Goal: Find specific page/section: Find specific page/section

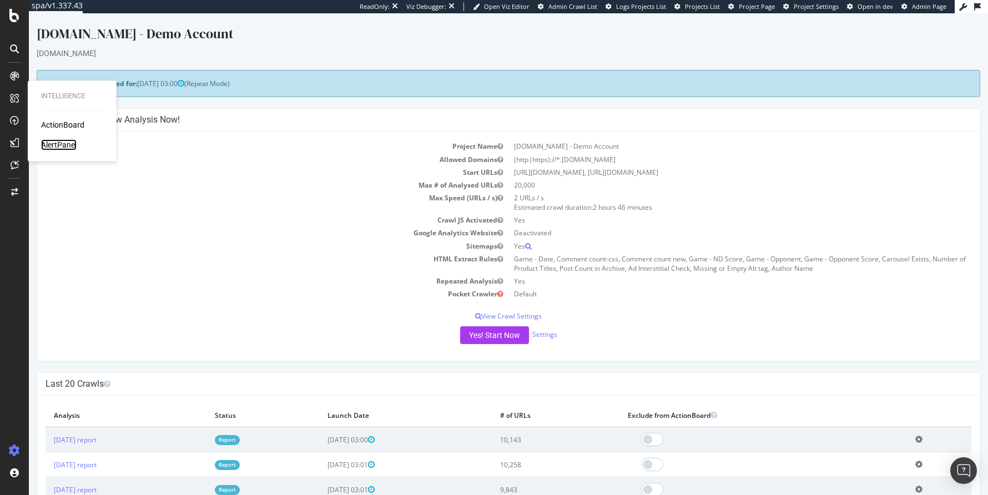
click at [57, 148] on div "AlertPanel" at bounding box center [59, 144] width 36 height 11
